Goal: Information Seeking & Learning: Learn about a topic

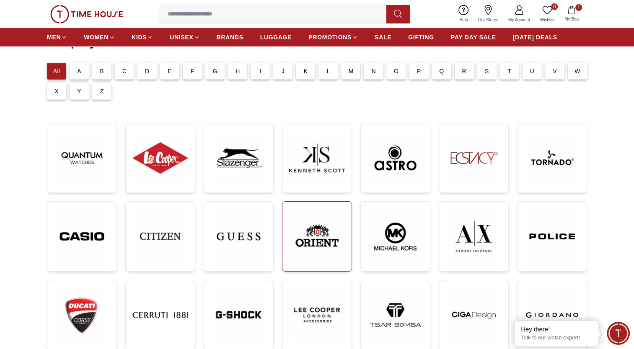
scroll to position [59, 0]
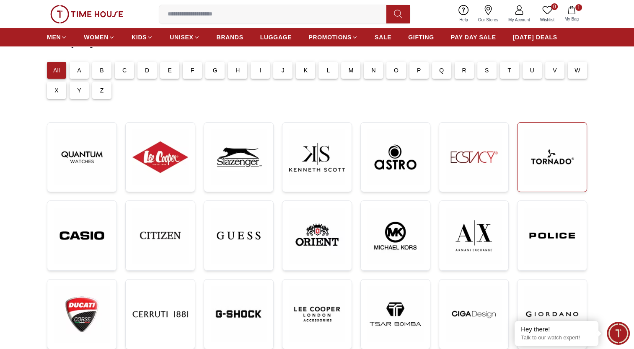
click at [550, 160] on img at bounding box center [552, 157] width 56 height 56
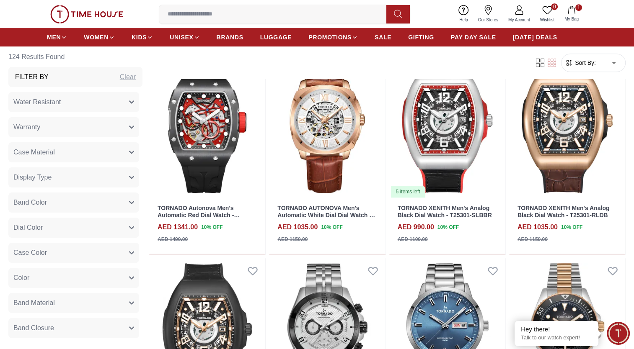
scroll to position [402, 0]
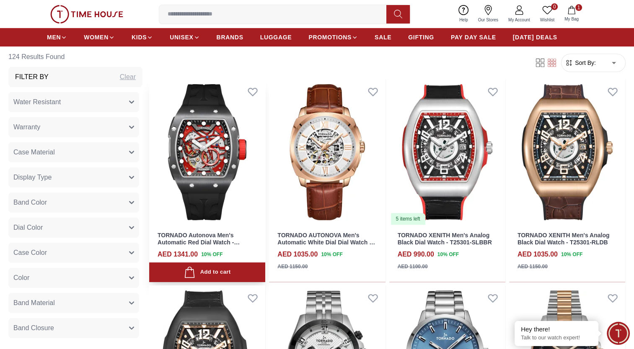
click at [204, 132] on img at bounding box center [207, 152] width 116 height 147
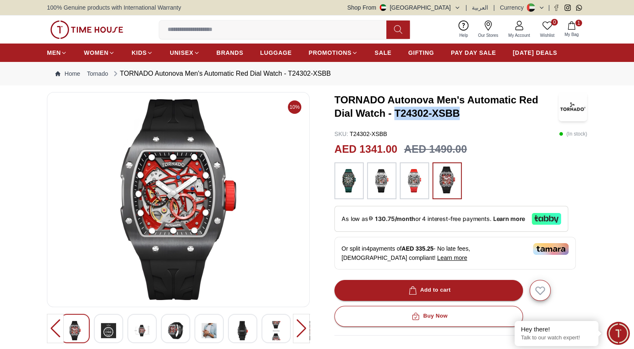
drag, startPoint x: 460, startPoint y: 113, endPoint x: 394, endPoint y: 114, distance: 66.6
click at [394, 114] on h3 "TORNADO Autonova Men's Automatic Red Dial Watch - T24302-XSBB" at bounding box center [446, 106] width 224 height 27
click at [538, 53] on span "[DATE] DEALS" at bounding box center [535, 53] width 44 height 8
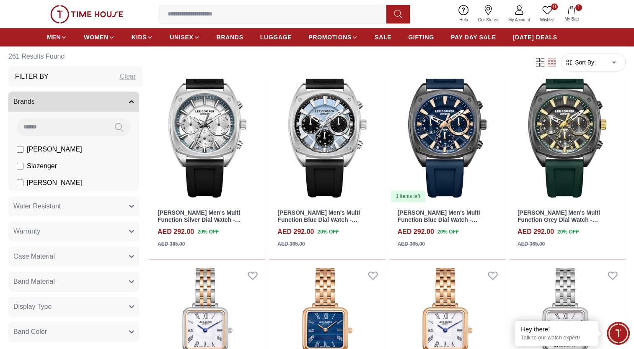
scroll to position [3586, 0]
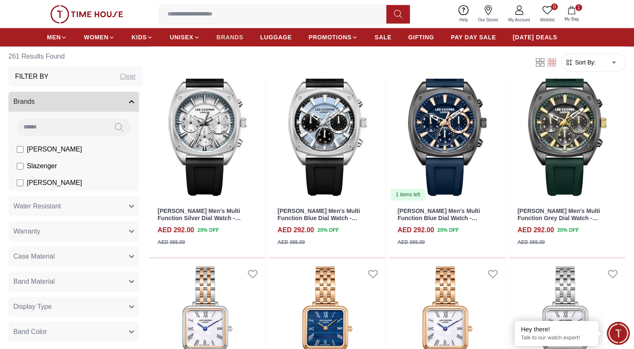
click at [239, 39] on span "BRANDS" at bounding box center [230, 37] width 27 height 8
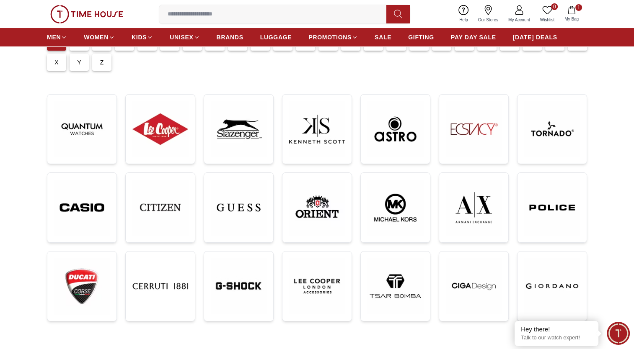
scroll to position [87, 0]
click at [560, 137] on img at bounding box center [552, 129] width 56 height 56
